Goal: Task Accomplishment & Management: Use online tool/utility

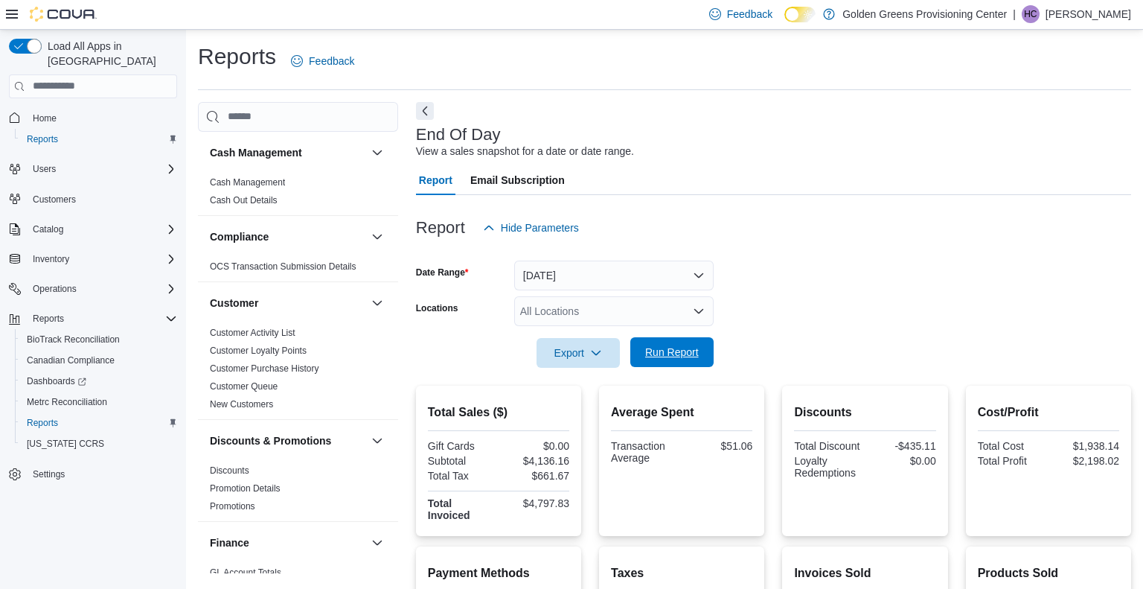
click at [652, 348] on span "Run Report" at bounding box center [672, 352] width 54 height 15
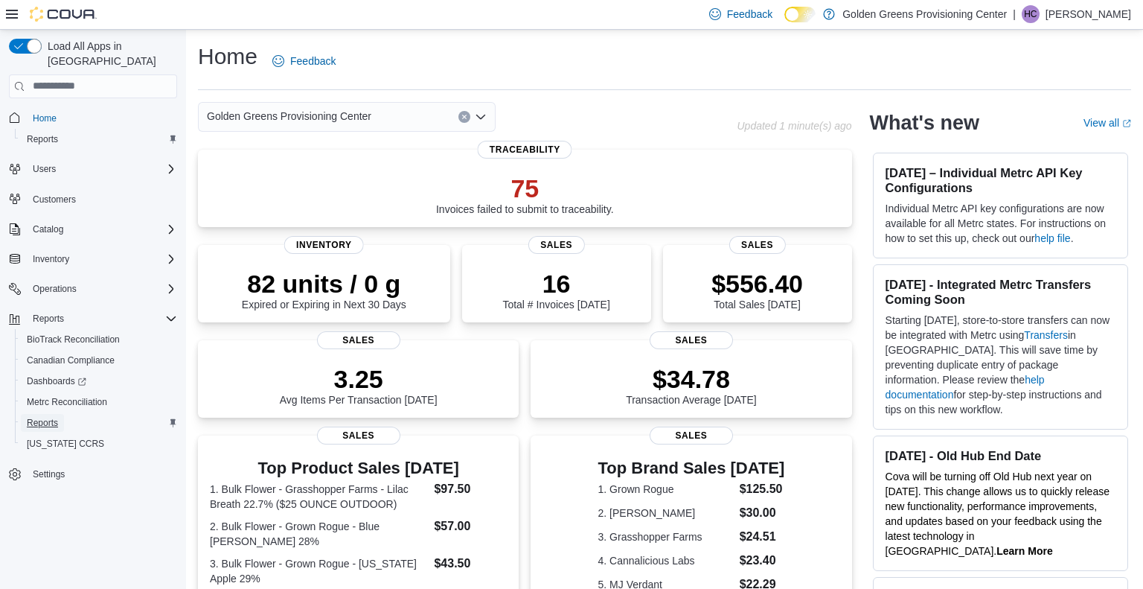
click at [51, 417] on span "Reports" at bounding box center [42, 423] width 31 height 12
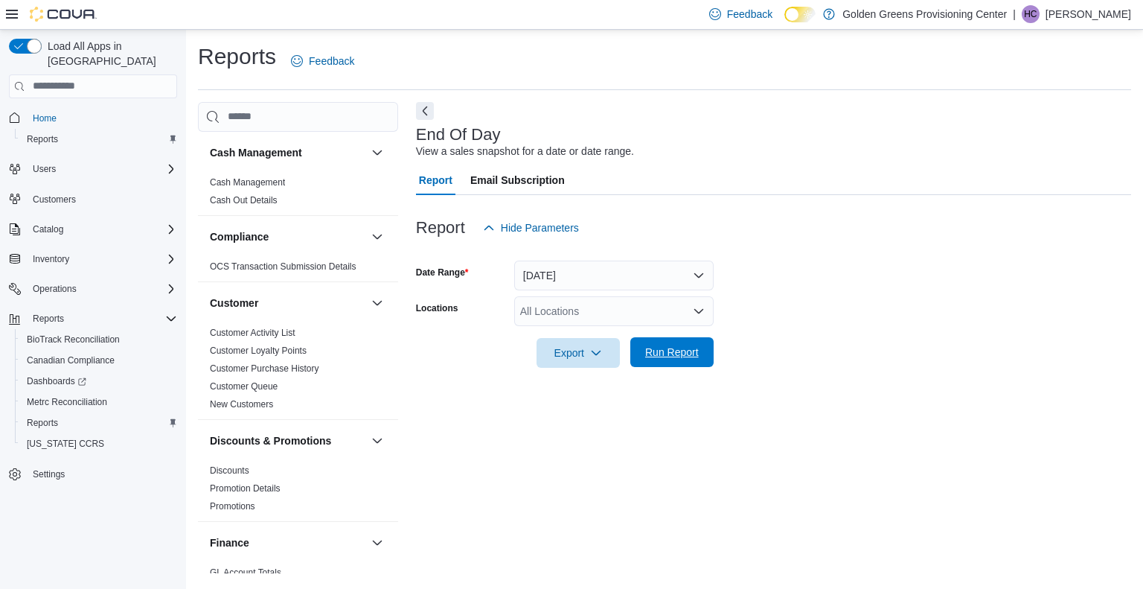
click at [680, 351] on span "Run Report" at bounding box center [672, 352] width 54 height 15
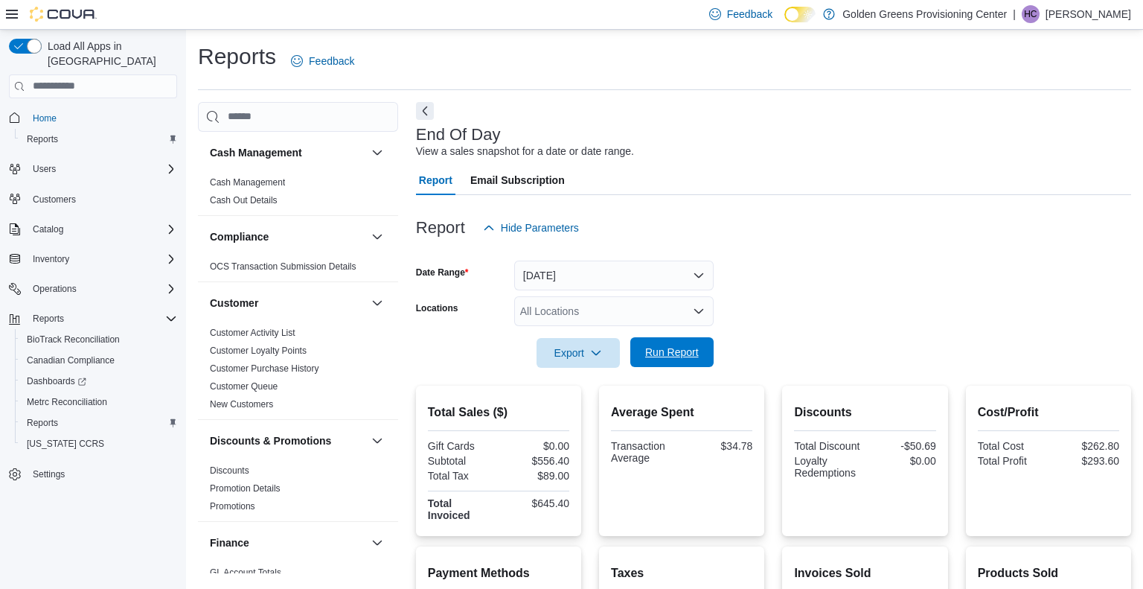
click at [671, 351] on span "Run Report" at bounding box center [672, 352] width 54 height 15
